Goal: Navigation & Orientation: Find specific page/section

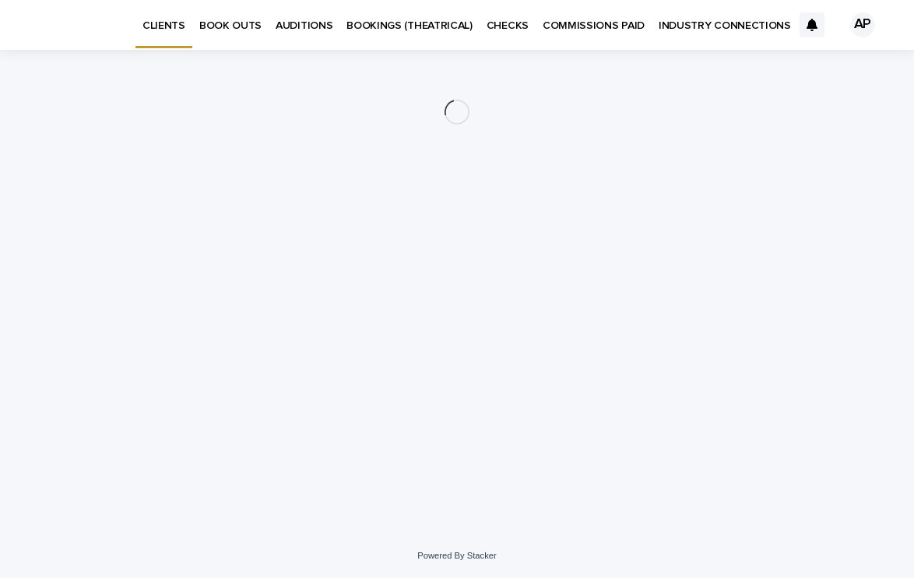
click at [312, 30] on p "AUDITIONS" at bounding box center [304, 16] width 57 height 33
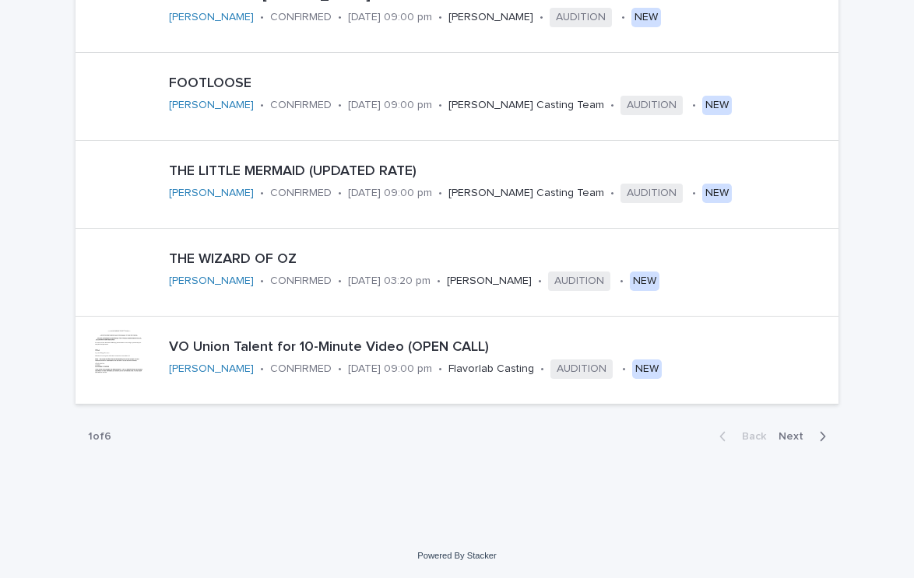
scroll to position [818, 0]
click at [790, 440] on span "Next" at bounding box center [796, 437] width 34 height 11
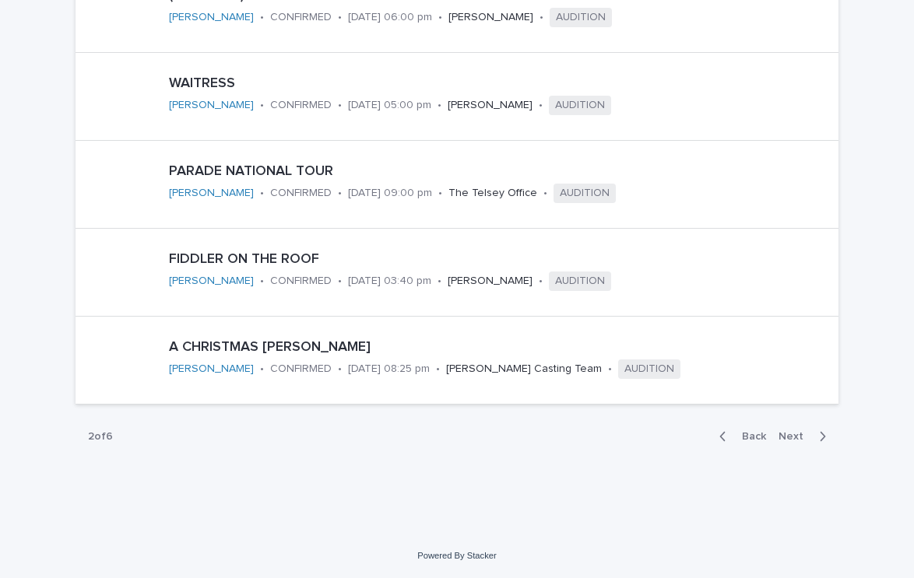
scroll to position [818, 0]
click at [792, 434] on span "Next" at bounding box center [796, 437] width 34 height 11
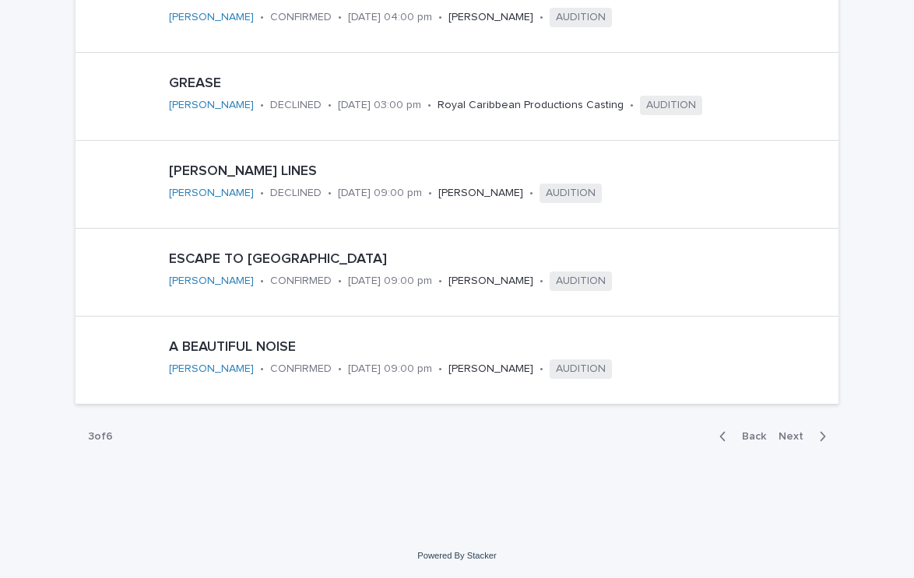
scroll to position [818, 0]
click at [790, 433] on span "Next" at bounding box center [796, 437] width 34 height 11
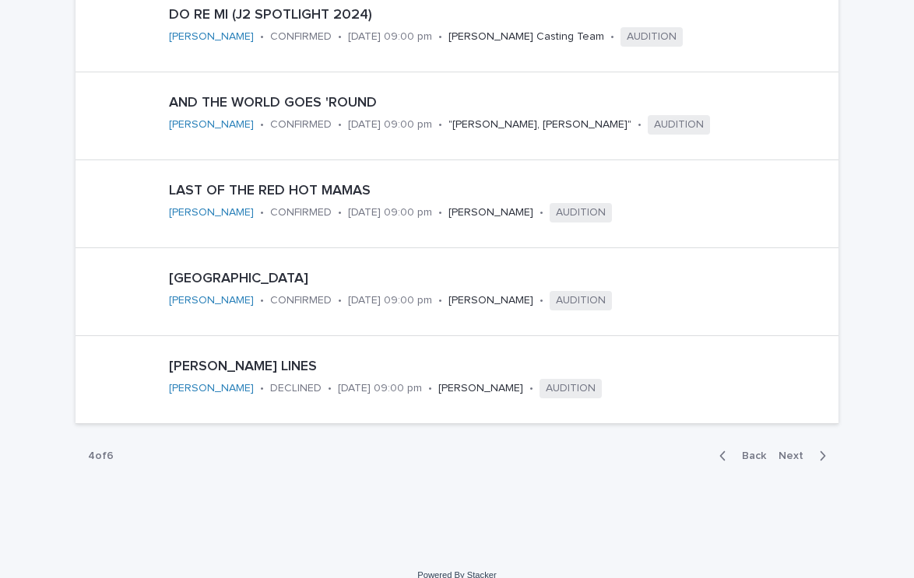
scroll to position [801, 0]
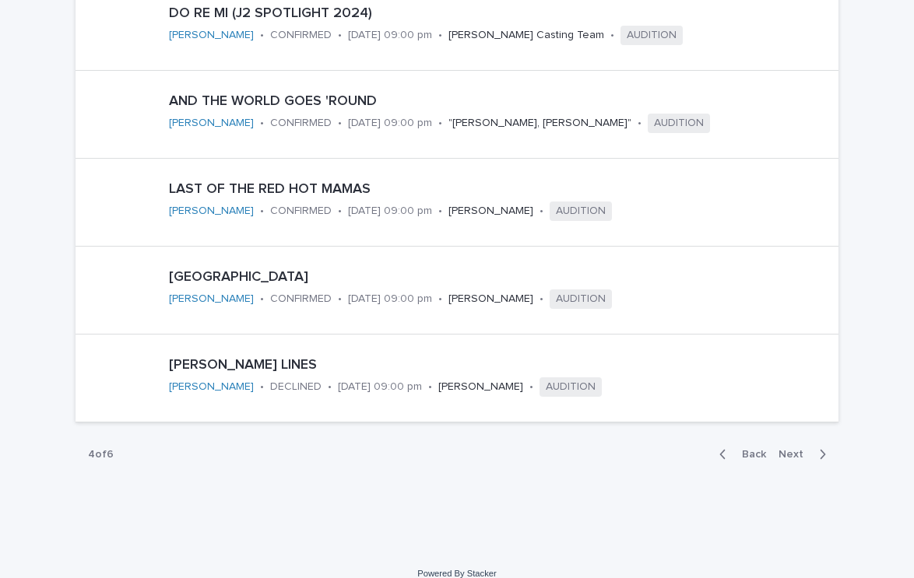
click at [792, 452] on span "Next" at bounding box center [796, 454] width 34 height 11
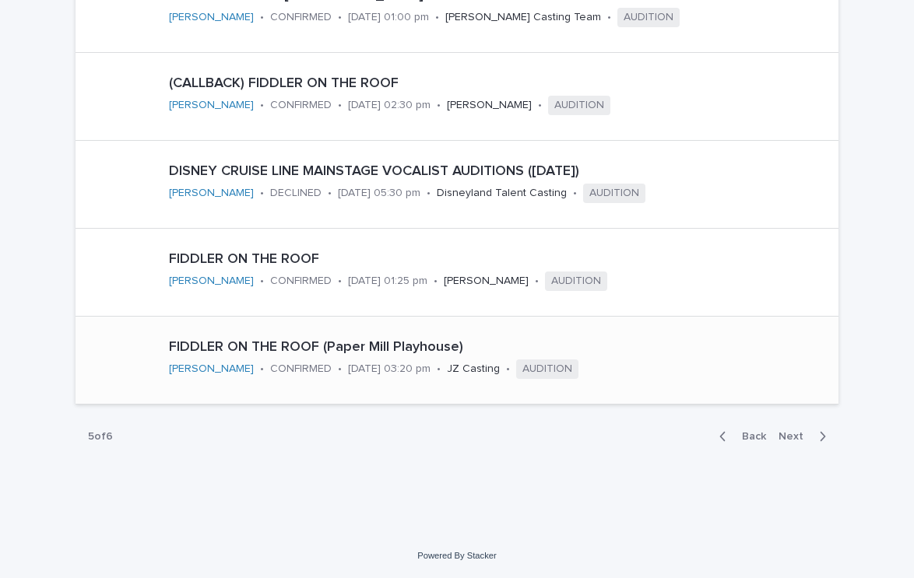
scroll to position [818, 0]
click at [803, 436] on span "Next" at bounding box center [796, 437] width 34 height 11
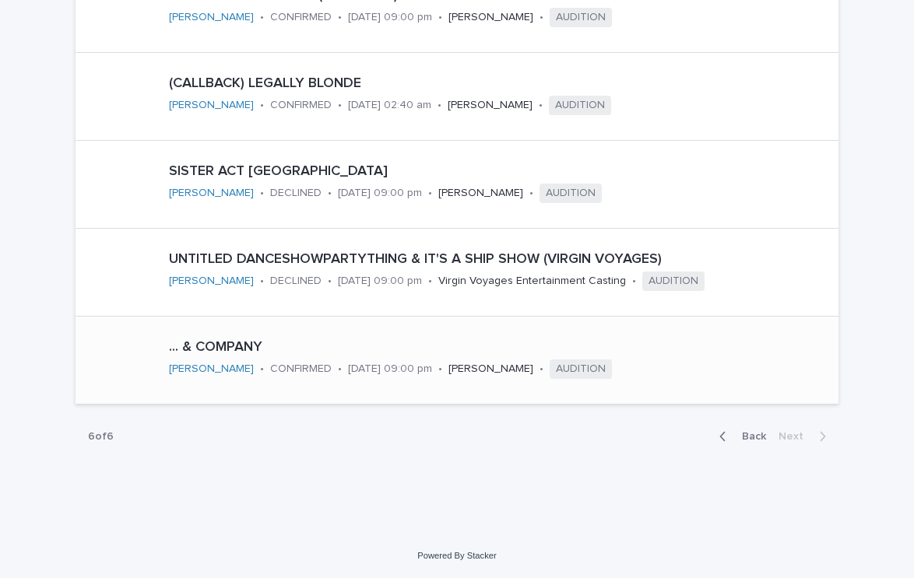
scroll to position [378, 0]
click at [761, 436] on span "Back" at bounding box center [749, 437] width 33 height 11
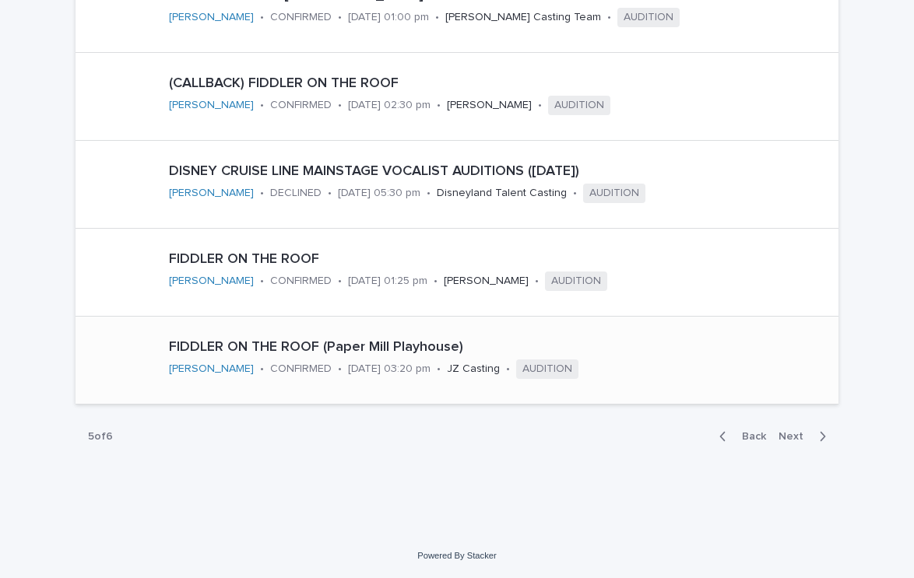
scroll to position [818, 0]
click at [758, 434] on span "Back" at bounding box center [749, 437] width 33 height 11
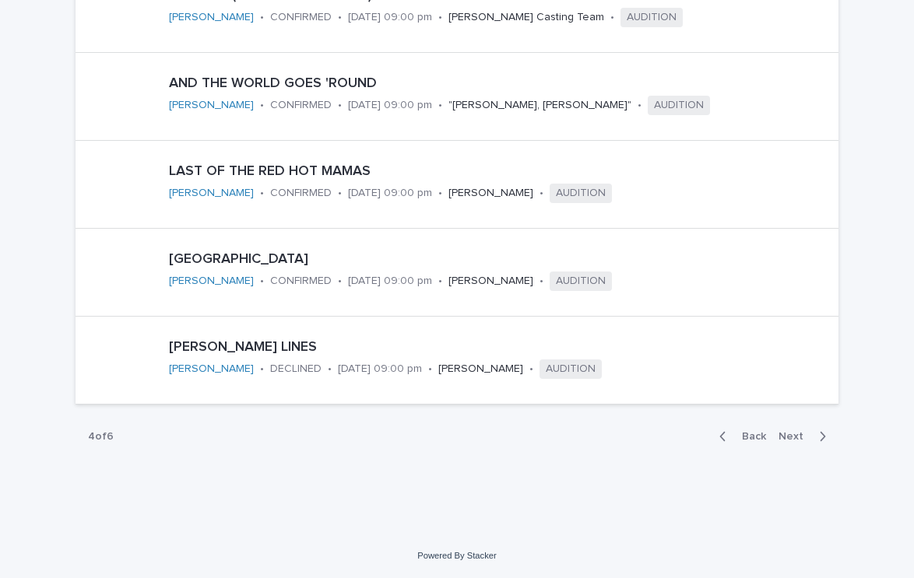
scroll to position [818, 0]
click at [754, 435] on span "Back" at bounding box center [749, 437] width 33 height 11
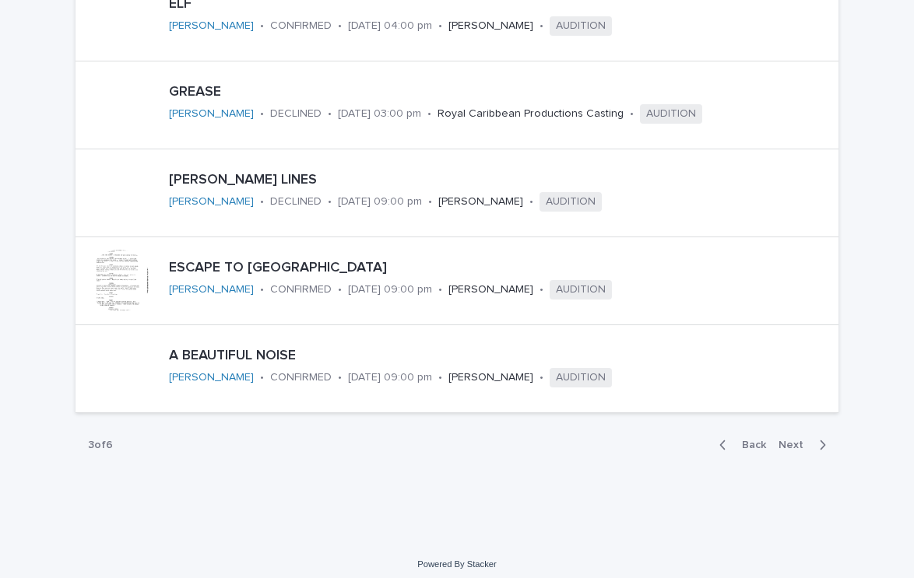
scroll to position [818, 0]
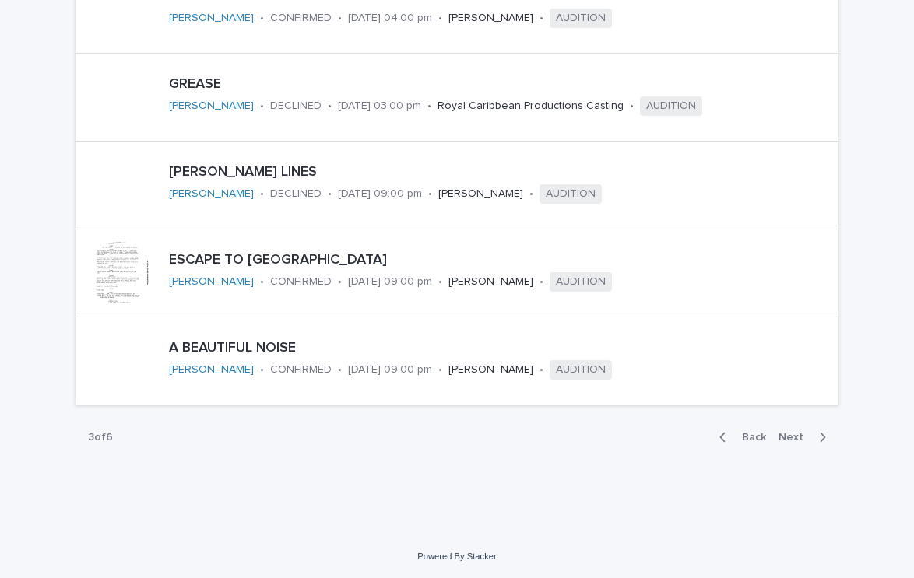
click at [762, 435] on span "Back" at bounding box center [749, 437] width 33 height 11
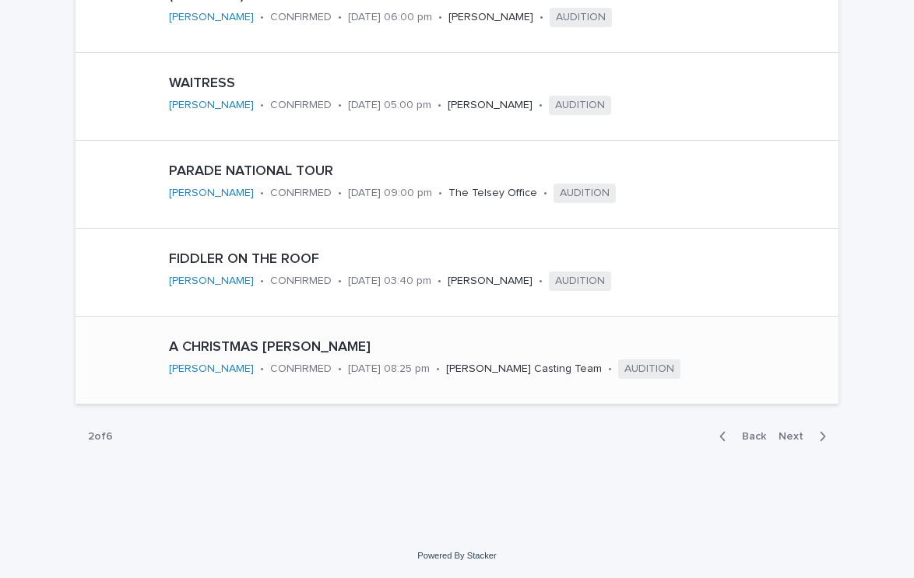
scroll to position [818, 0]
click at [754, 436] on span "Back" at bounding box center [749, 437] width 33 height 11
